Goal: Information Seeking & Learning: Learn about a topic

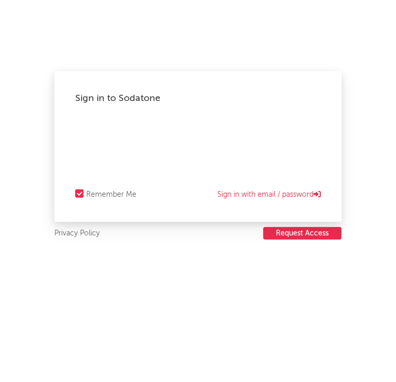
select select "recorded_music"
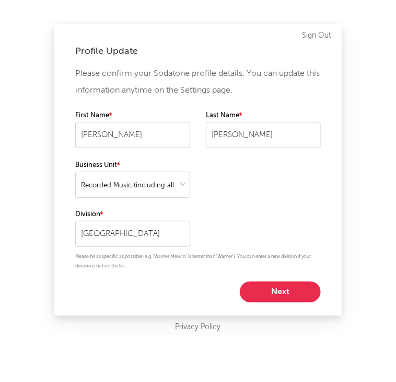
click at [268, 291] on button "Next" at bounding box center [280, 291] width 81 height 21
select select "manager"
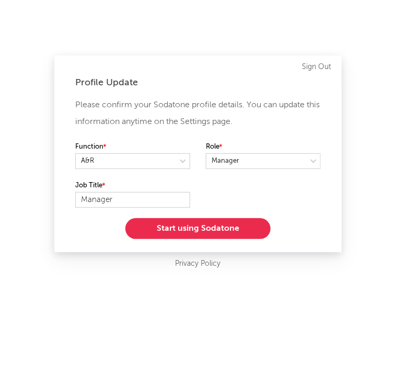
click at [201, 224] on button "Start using Sodatone" at bounding box center [198, 228] width 145 height 21
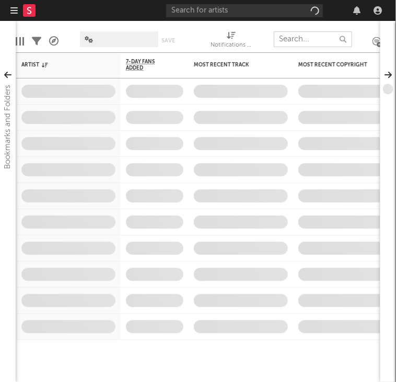
click at [301, 41] on input "text" at bounding box center [313, 39] width 78 height 16
type input "juliana marques"
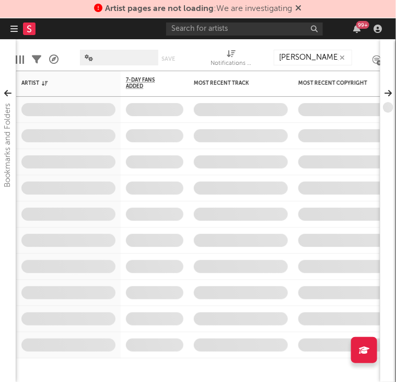
click at [299, 11] on icon at bounding box center [299, 8] width 6 height 8
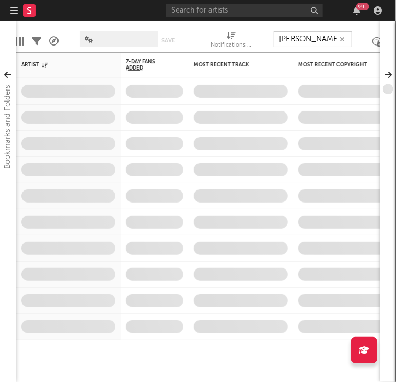
click at [325, 42] on input "juliana marques" at bounding box center [313, 39] width 78 height 16
click at [313, 36] on input "juliana marques" at bounding box center [313, 39] width 78 height 16
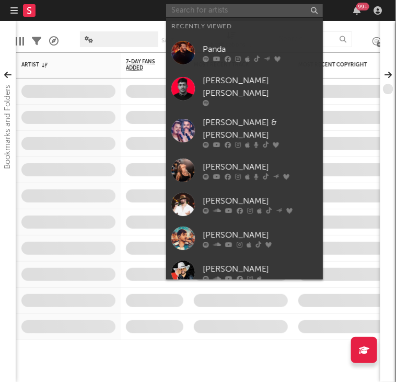
click at [215, 15] on input "text" at bounding box center [244, 10] width 157 height 13
paste input "juliana marques"
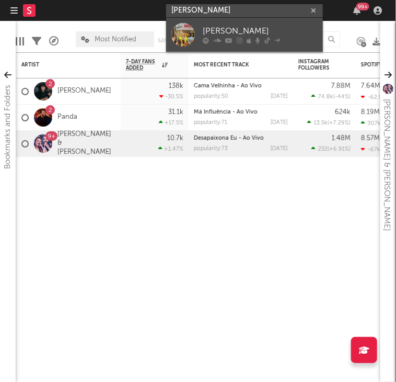
type input "juliana marques"
click at [215, 29] on div "Juliana Marques" at bounding box center [260, 31] width 115 height 13
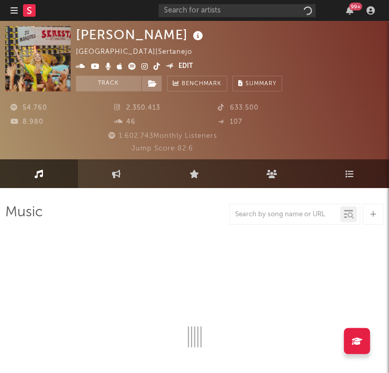
select select "6m"
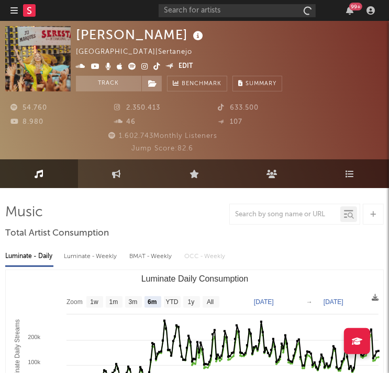
click at [213, 150] on div "Jump Score: 82.6" at bounding box center [162, 149] width 314 height 13
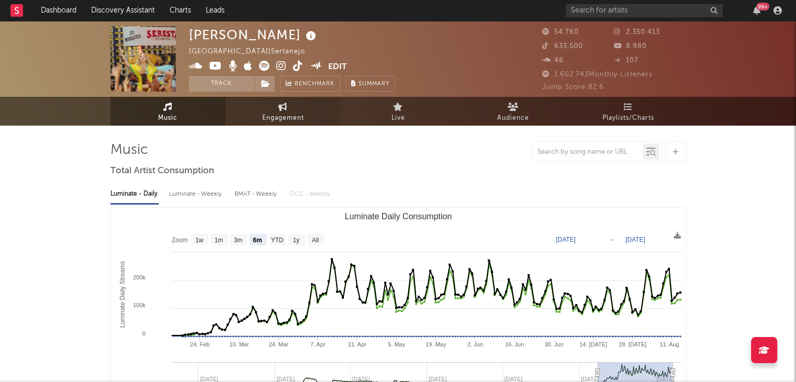
click at [285, 117] on span "Engagement" at bounding box center [283, 118] width 42 height 13
select select "1w"
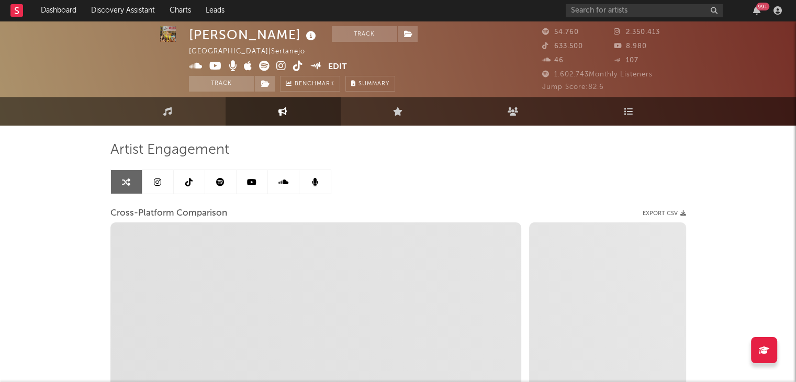
click at [153, 179] on link at bounding box center [157, 182] width 31 height 24
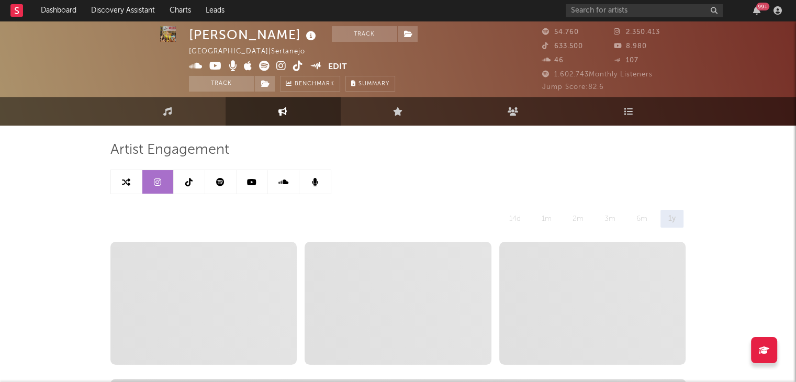
click at [128, 182] on icon at bounding box center [126, 182] width 8 height 8
select select "1w"
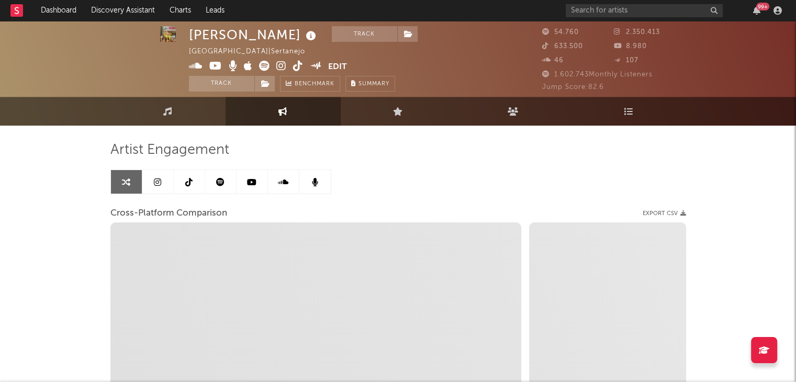
click at [217, 179] on icon at bounding box center [220, 182] width 8 height 8
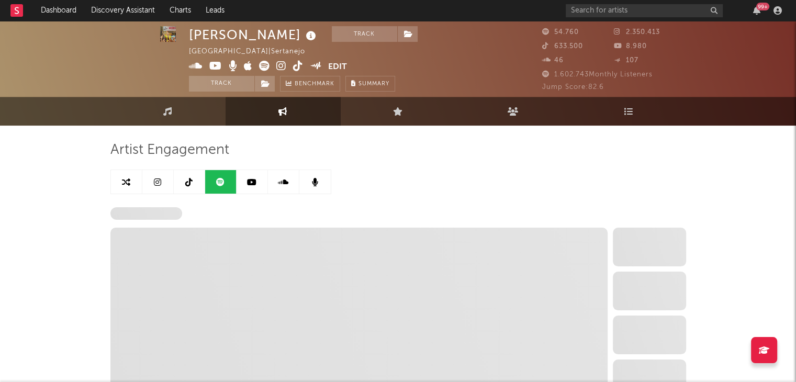
select select "6m"
select select "1w"
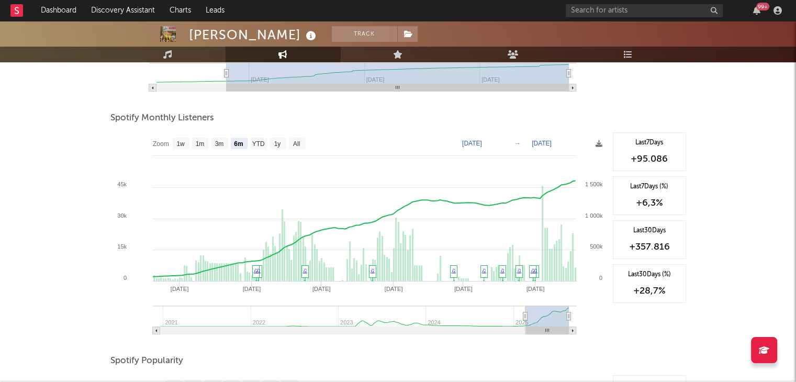
scroll to position [338, 0]
